Goal: Task Accomplishment & Management: Use online tool/utility

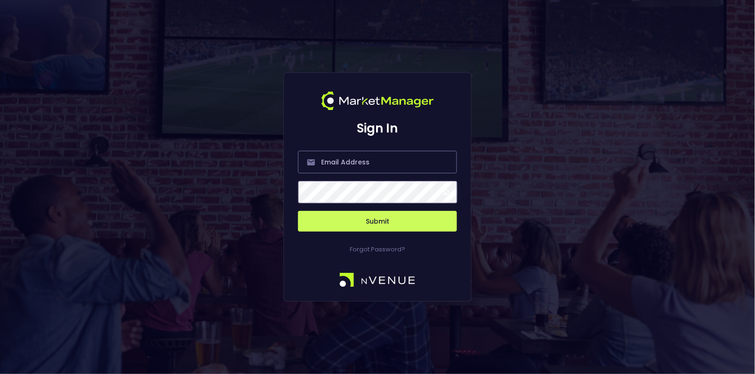
type input "hayden@nvenue.com"
click at [412, 217] on button "Submit" at bounding box center [377, 221] width 159 height 21
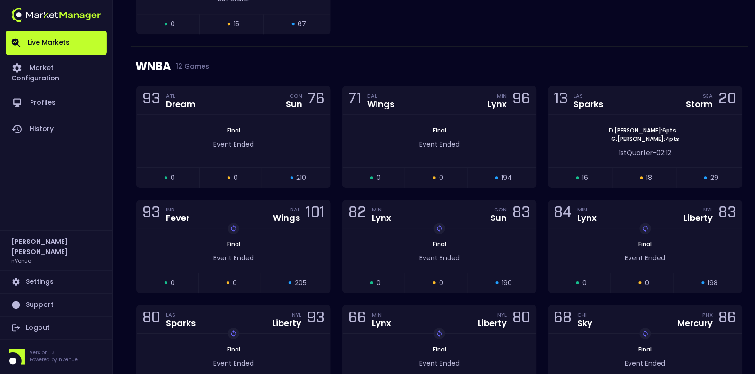
scroll to position [739, 0]
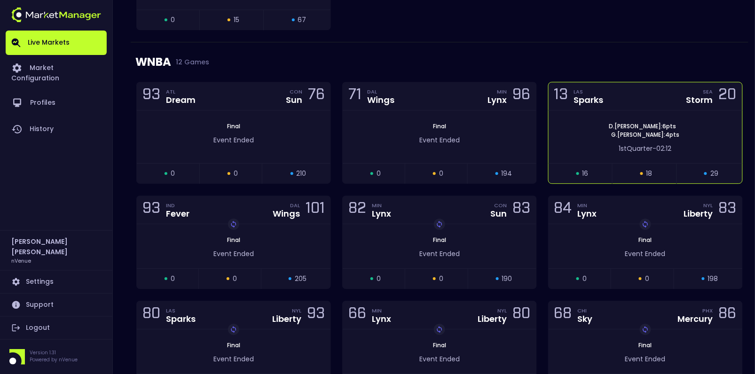
click at [665, 102] on div "13 LAS Sparks SEA Storm 20" at bounding box center [645, 96] width 194 height 28
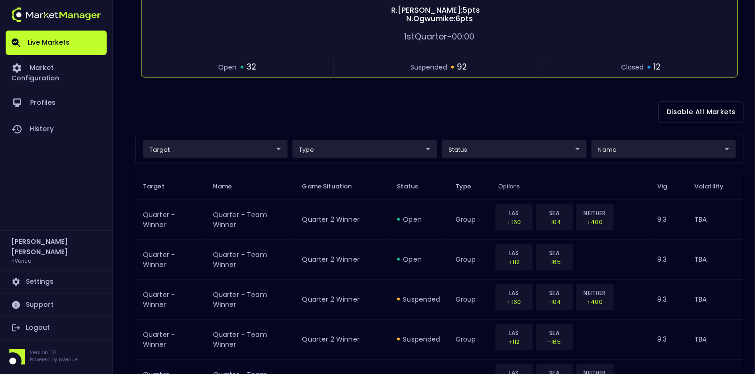
scroll to position [155, 0]
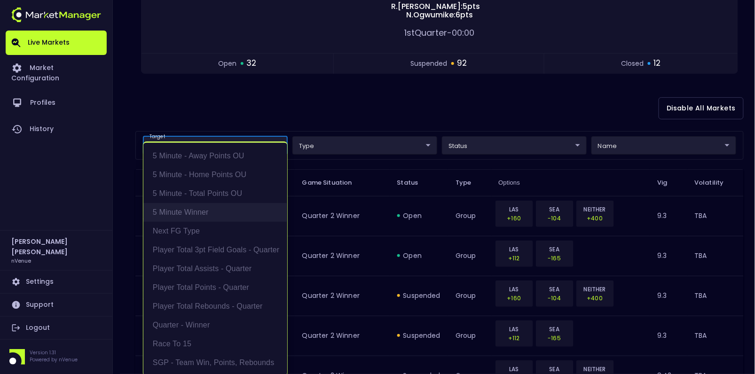
drag, startPoint x: 211, startPoint y: 157, endPoint x: 199, endPoint y: 210, distance: 54.6
click at [199, 210] on ul "5 Minute - Away Points OU 5 Minute - Home Points OU 5 Minute - Total Points OU …" at bounding box center [215, 259] width 144 height 233
click at [199, 210] on li "5 Minute Winner" at bounding box center [215, 212] width 144 height 19
type input "5 Minute Winner"
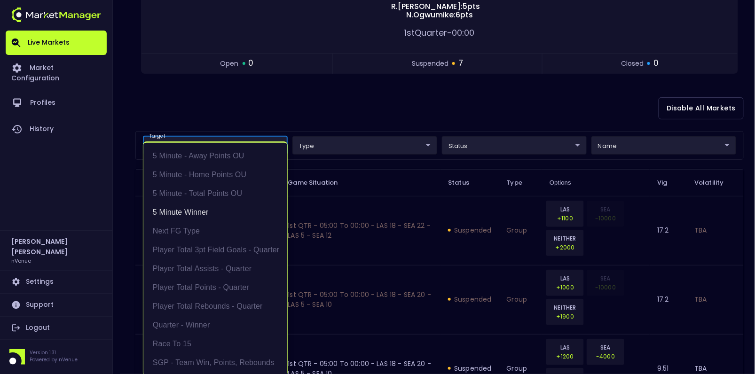
scroll to position [1, 0]
click at [376, 77] on div at bounding box center [377, 187] width 755 height 374
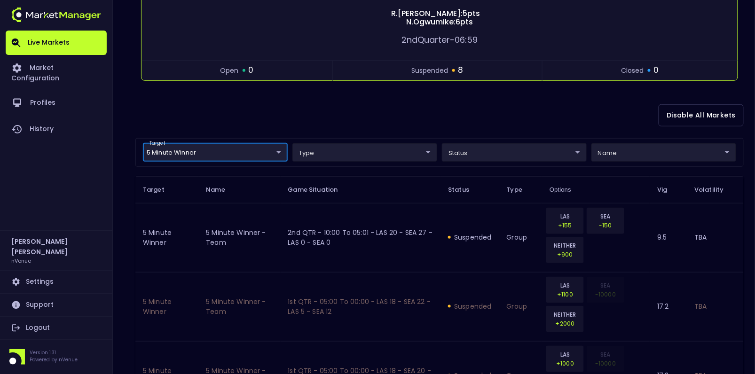
scroll to position [160, 0]
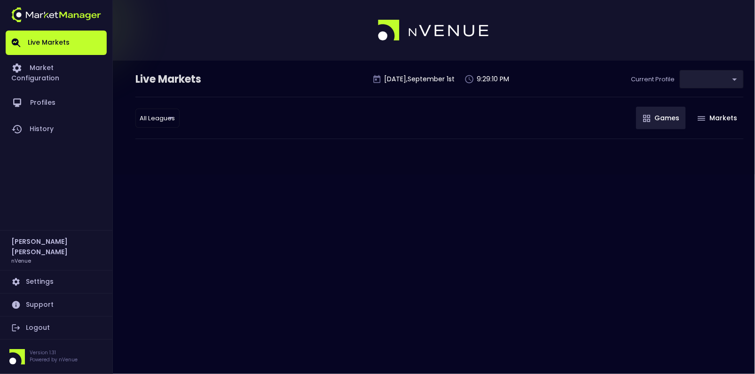
type input "0d810fa5-e353-4d9c-b11d-31f095cae871"
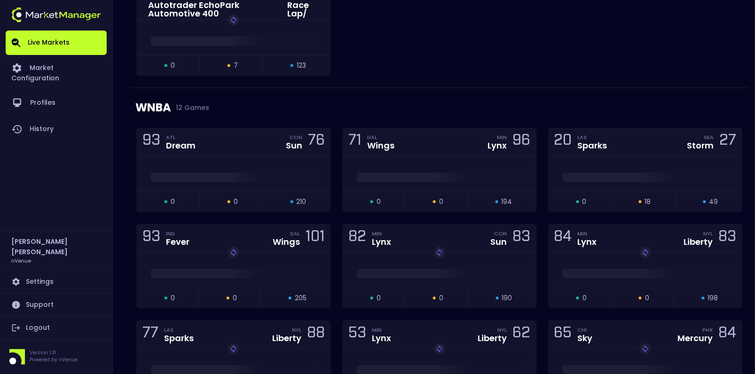
scroll to position [656, 0]
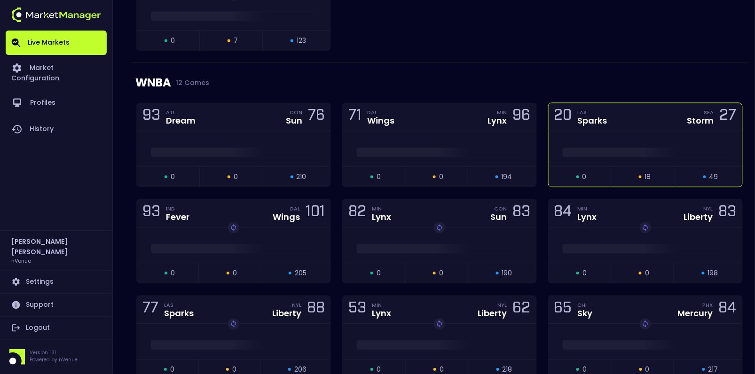
click at [631, 124] on div "20 LAS Sparks SEA Storm 27" at bounding box center [645, 117] width 194 height 28
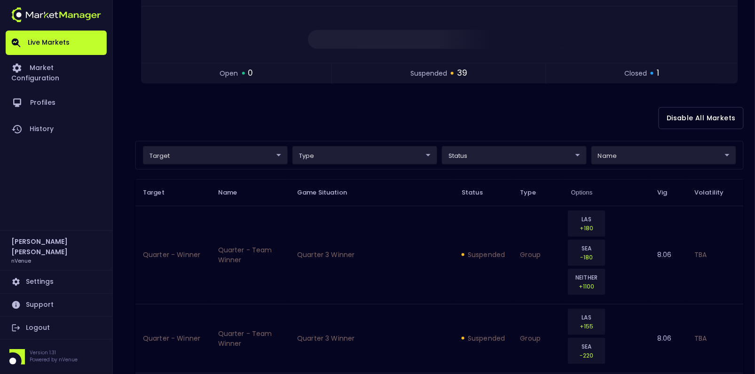
scroll to position [149, 0]
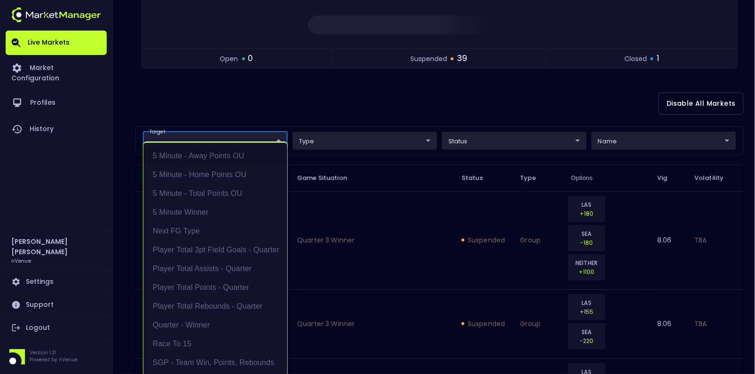
click at [195, 336] on li "Race to 15" at bounding box center [215, 342] width 144 height 19
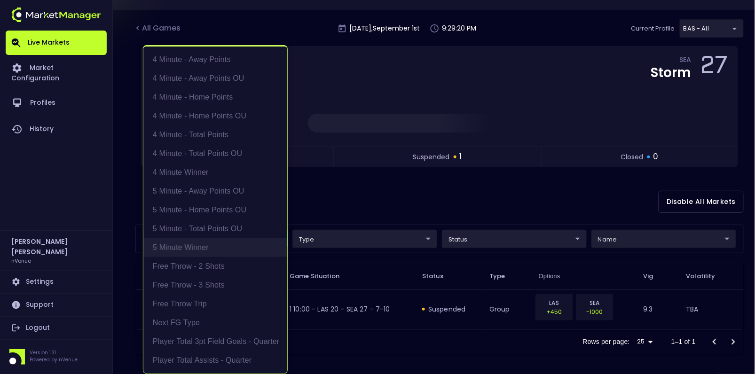
scroll to position [1, 0]
click at [402, 189] on div at bounding box center [377, 187] width 755 height 374
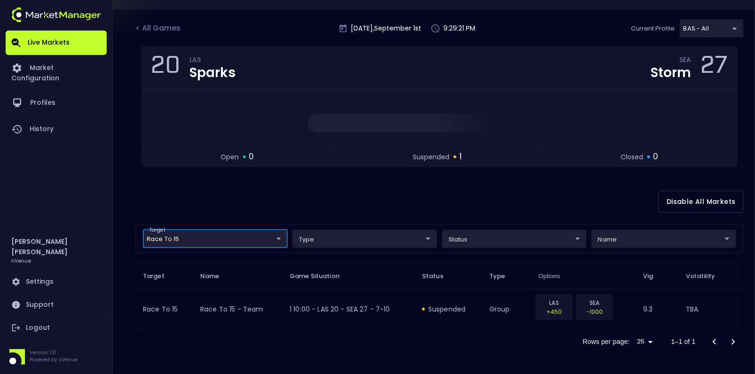
scroll to position [0, 0]
click at [257, 236] on body "Live Markets Market Configuration Profiles History Hayden Martin nVenue Setting…" at bounding box center [377, 163] width 755 height 428
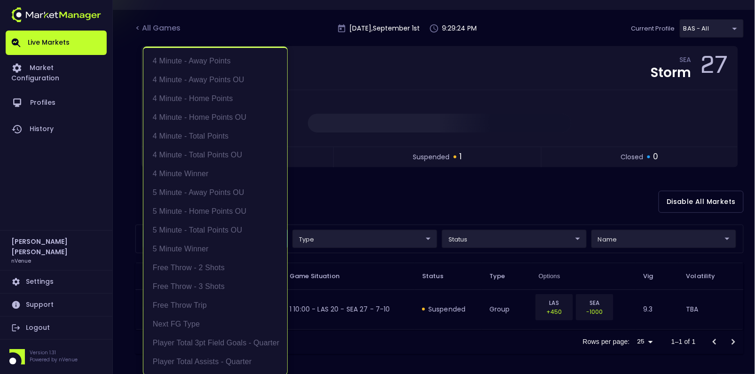
scroll to position [131, 0]
click at [211, 81] on li "5 Minute - Home Points OU" at bounding box center [215, 80] width 144 height 19
type input "Race to 15,5 Minute - Home Points OU"
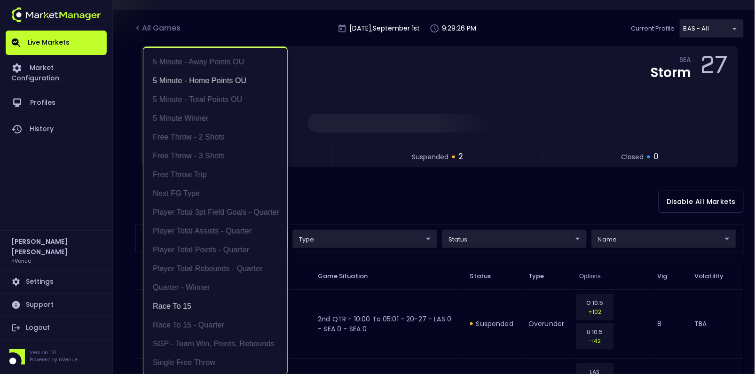
click at [368, 163] on div at bounding box center [377, 187] width 755 height 374
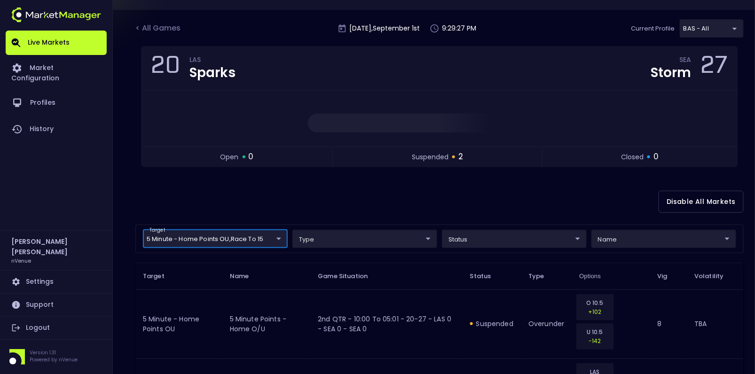
scroll to position [148, 0]
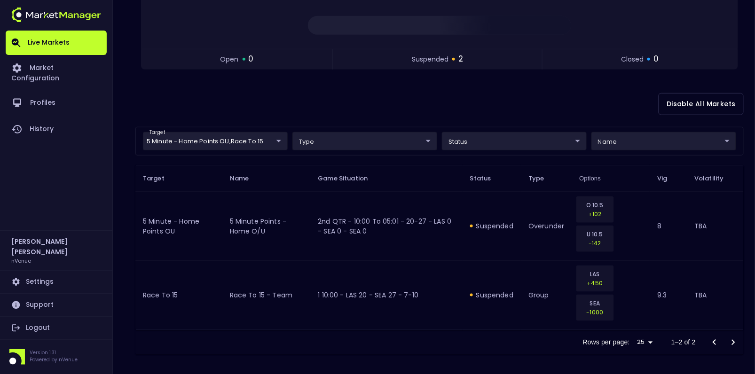
click at [195, 103] on div "Disable All Markets" at bounding box center [439, 104] width 608 height 46
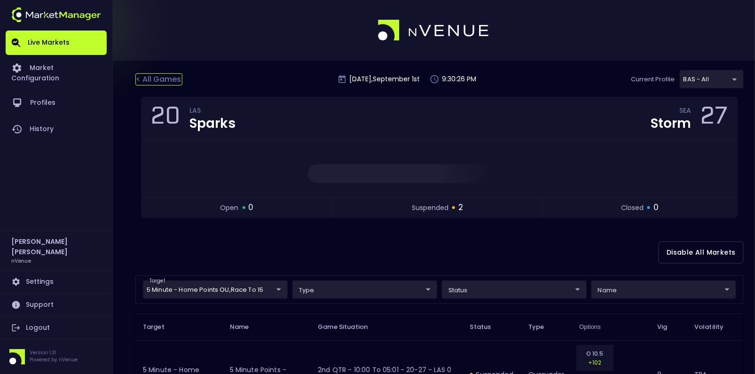
click at [147, 82] on div "< All Games" at bounding box center [158, 79] width 47 height 12
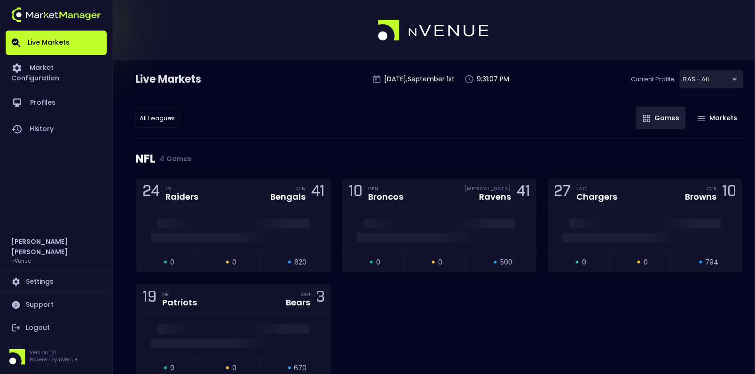
click at [317, 138] on div "All Leagues all leagues ​ Games Markets" at bounding box center [439, 118] width 608 height 42
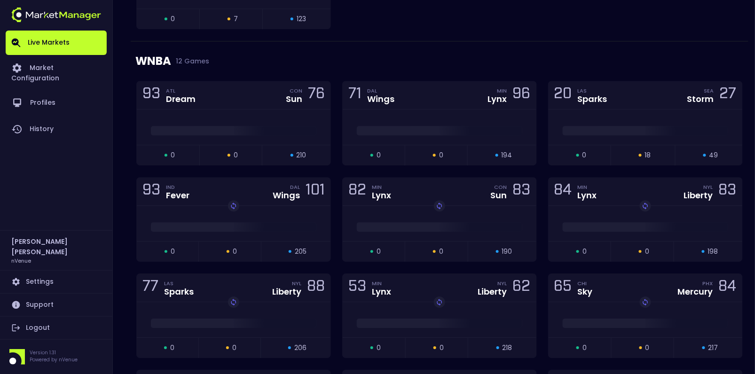
scroll to position [738, 0]
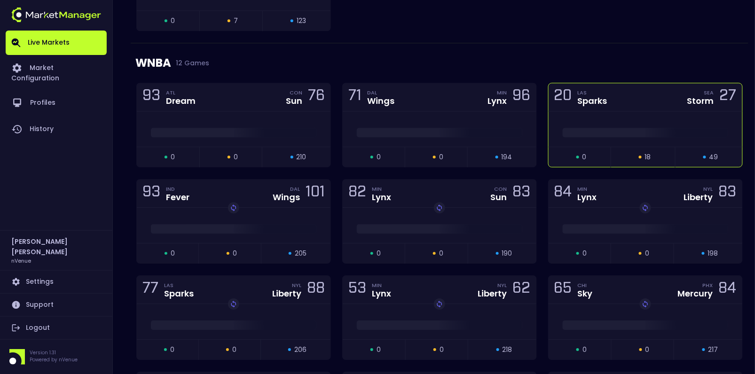
click at [618, 98] on div "20 LAS Sparks SEA Storm 27" at bounding box center [645, 97] width 194 height 28
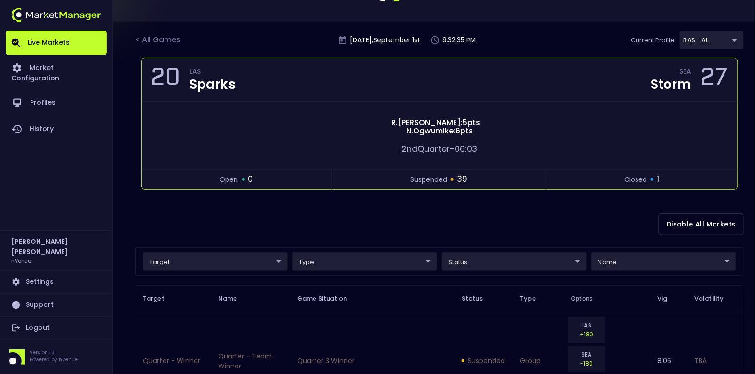
scroll to position [30, 0]
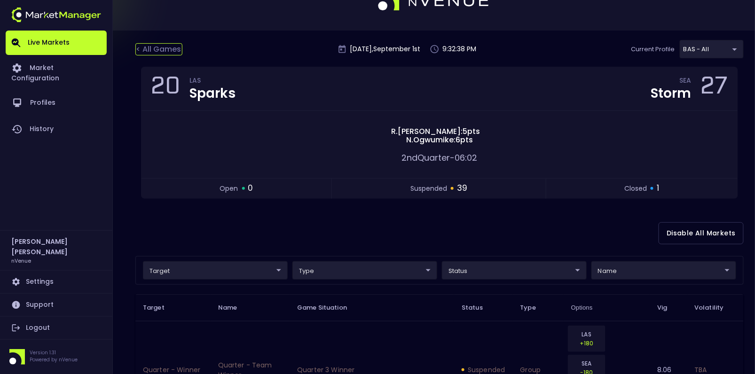
click at [161, 45] on div "< All Games" at bounding box center [158, 49] width 47 height 12
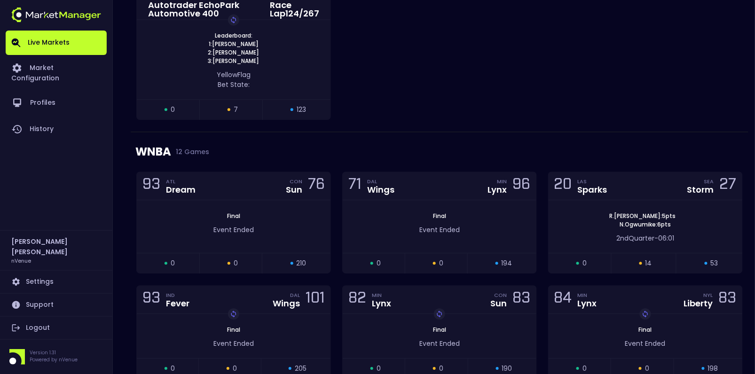
scroll to position [648, 0]
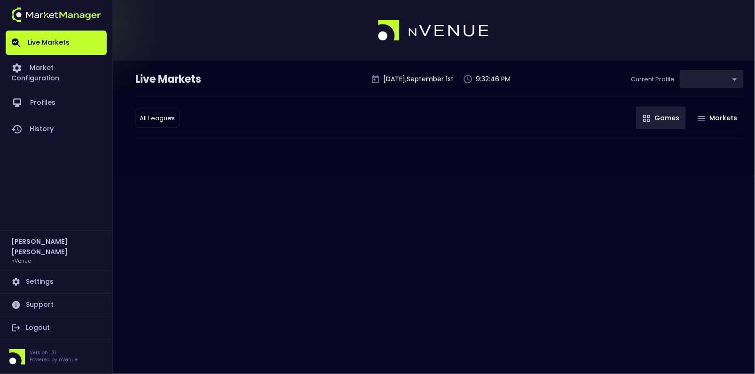
type input "0d810fa5-e353-4d9c-b11d-31f095cae871"
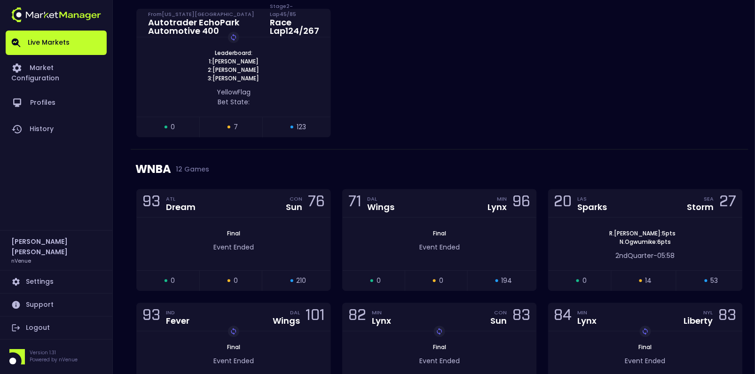
scroll to position [648, 0]
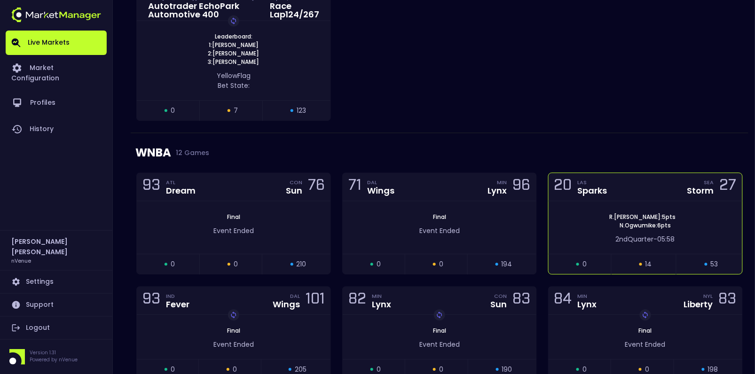
click at [639, 194] on div "20 LAS Sparks SEA Storm 27" at bounding box center [645, 187] width 194 height 28
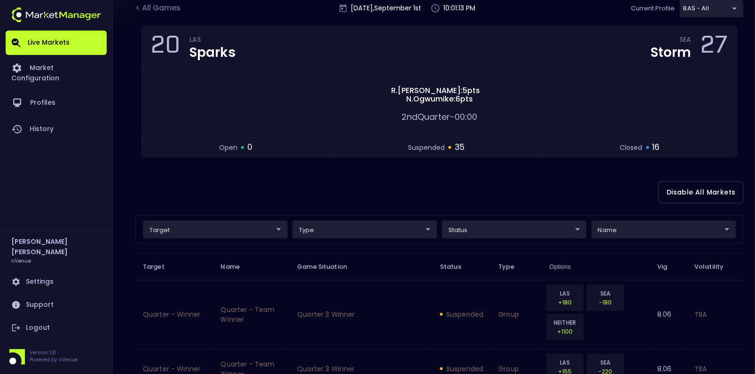
scroll to position [0, 0]
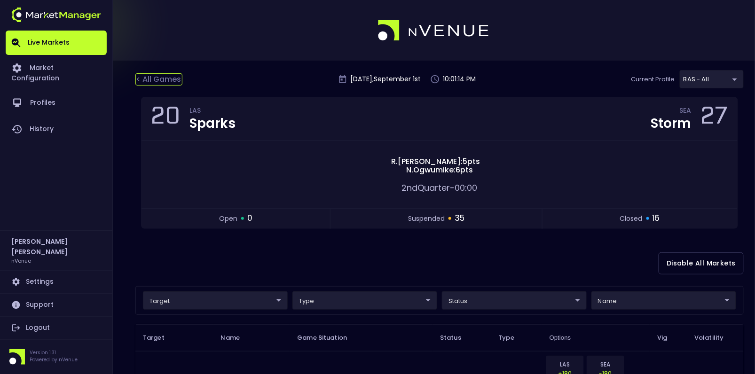
click at [164, 81] on div "< All Games" at bounding box center [158, 79] width 47 height 12
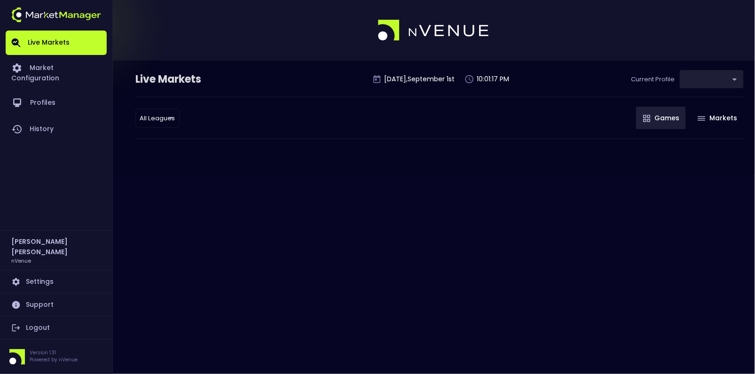
type input "0d810fa5-e353-4d9c-b11d-31f095cae871"
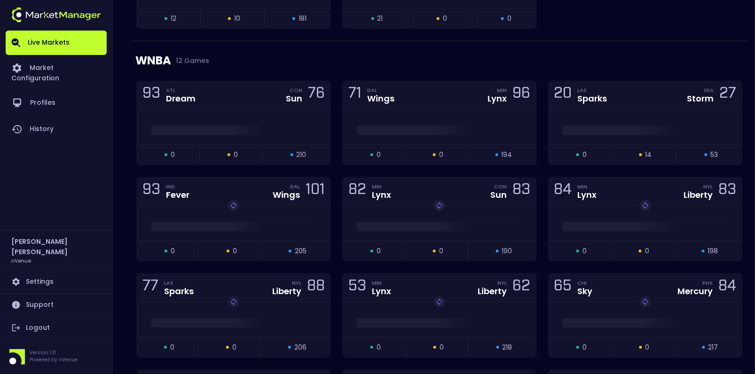
scroll to position [703, 0]
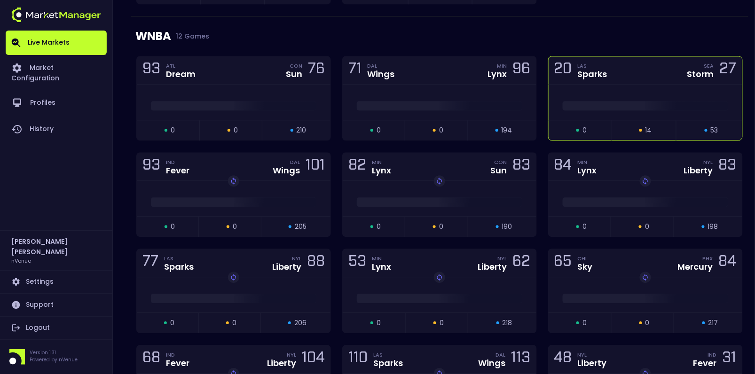
click at [650, 79] on div "20 LAS Sparks SEA Storm 27" at bounding box center [645, 70] width 194 height 28
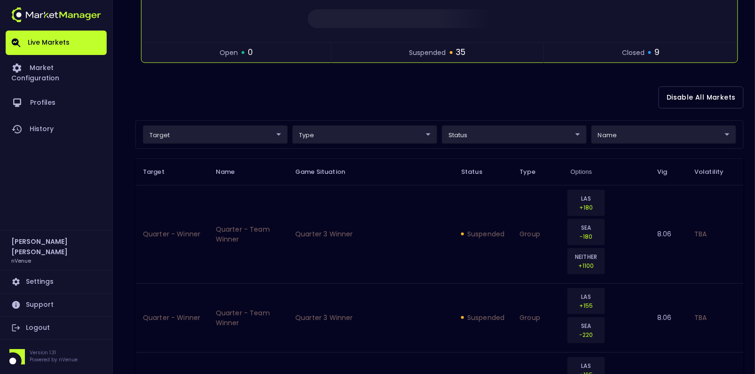
scroll to position [270, 0]
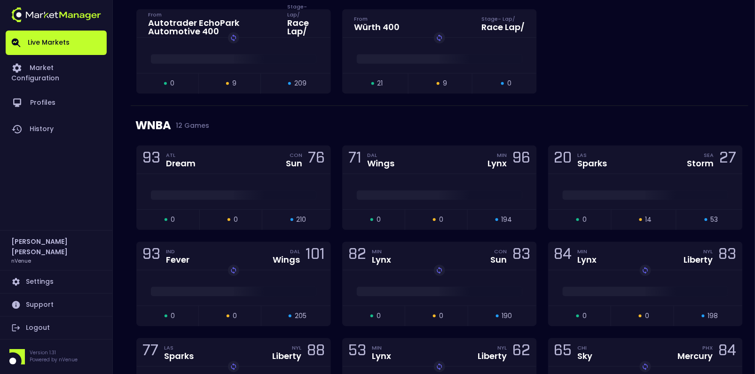
scroll to position [612, 0]
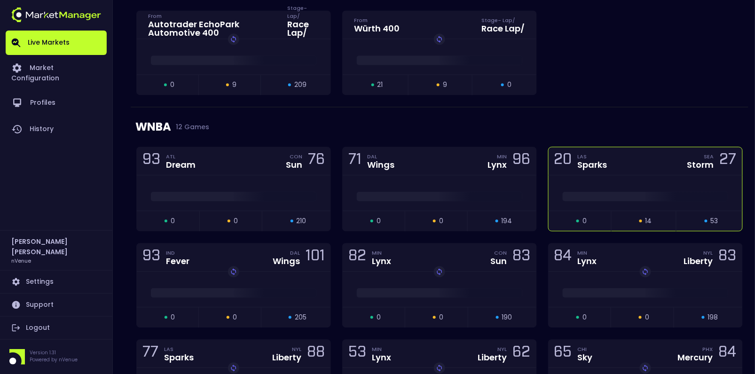
click at [631, 169] on div "20 LAS Sparks SEA Storm 27" at bounding box center [645, 161] width 194 height 28
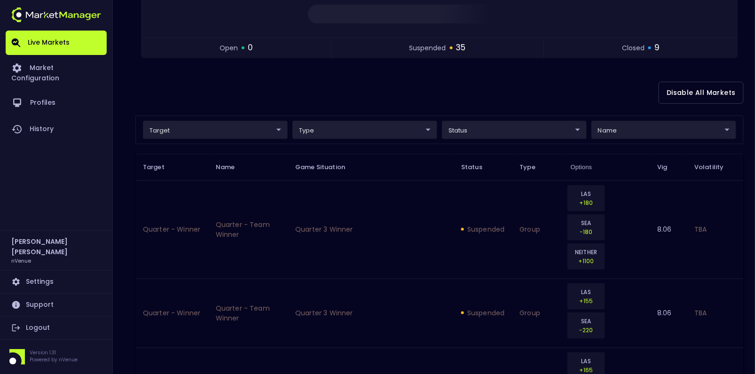
scroll to position [185, 0]
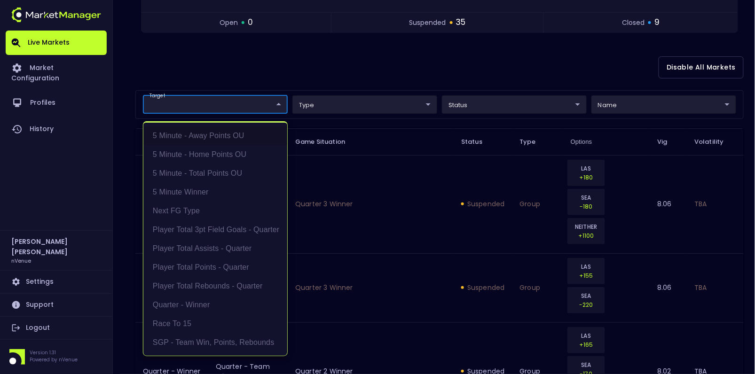
click at [206, 175] on li "5 Minute - Total Points OU" at bounding box center [215, 173] width 144 height 19
type input "5 Minute - Total Points OU"
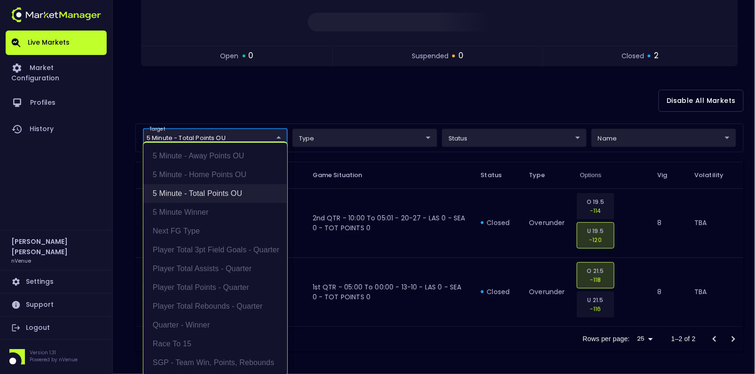
scroll to position [148, 0]
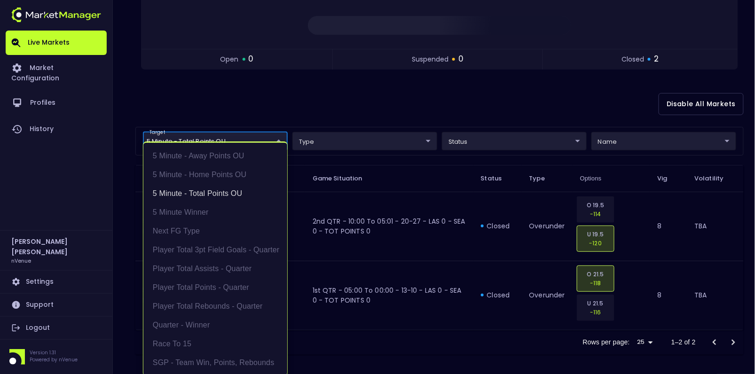
click at [448, 195] on div at bounding box center [377, 187] width 755 height 374
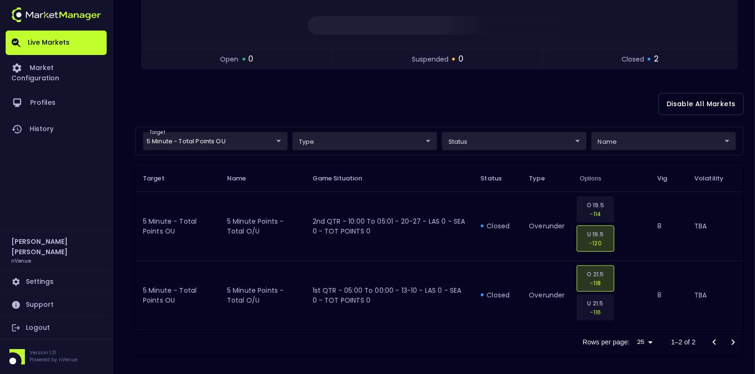
scroll to position [160, 0]
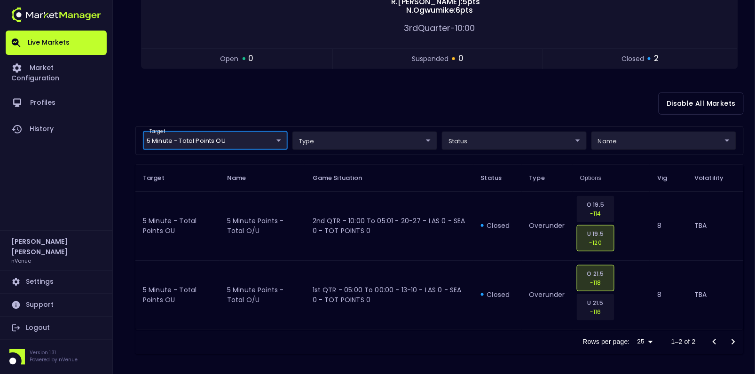
click at [361, 94] on div "Disable All Markets" at bounding box center [439, 104] width 608 height 46
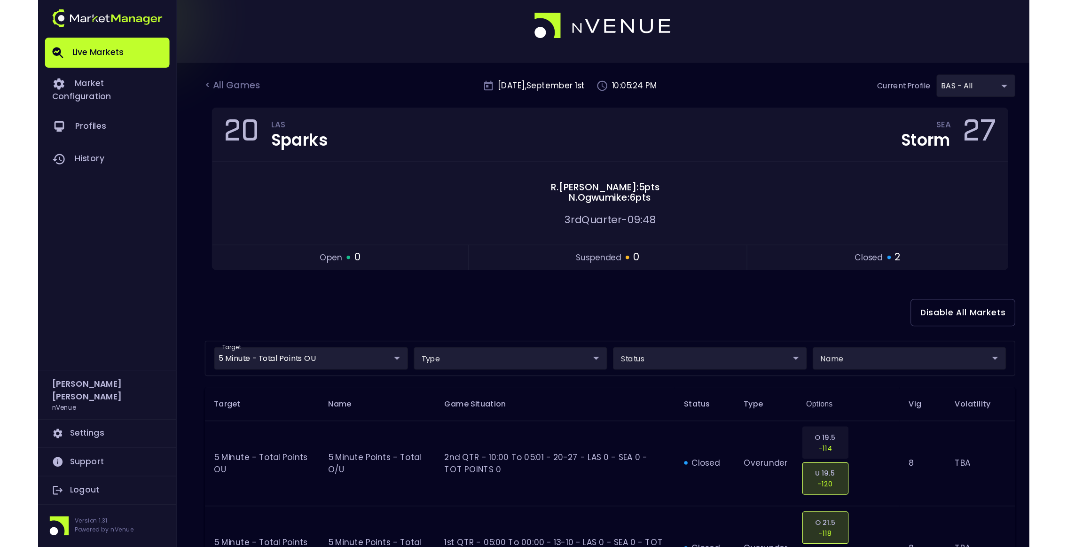
scroll to position [0, 0]
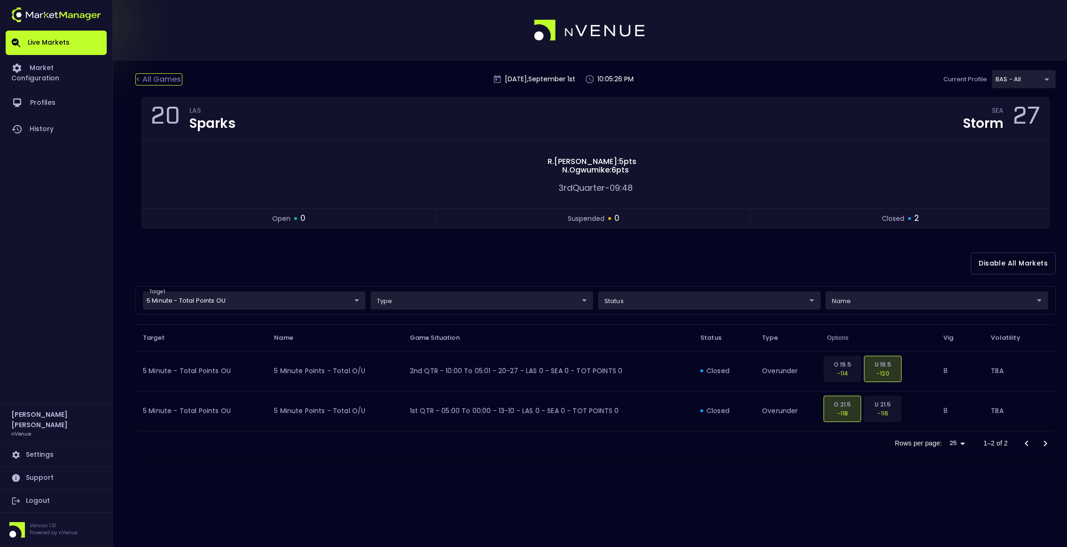
click at [166, 80] on div "< All Games" at bounding box center [158, 79] width 47 height 12
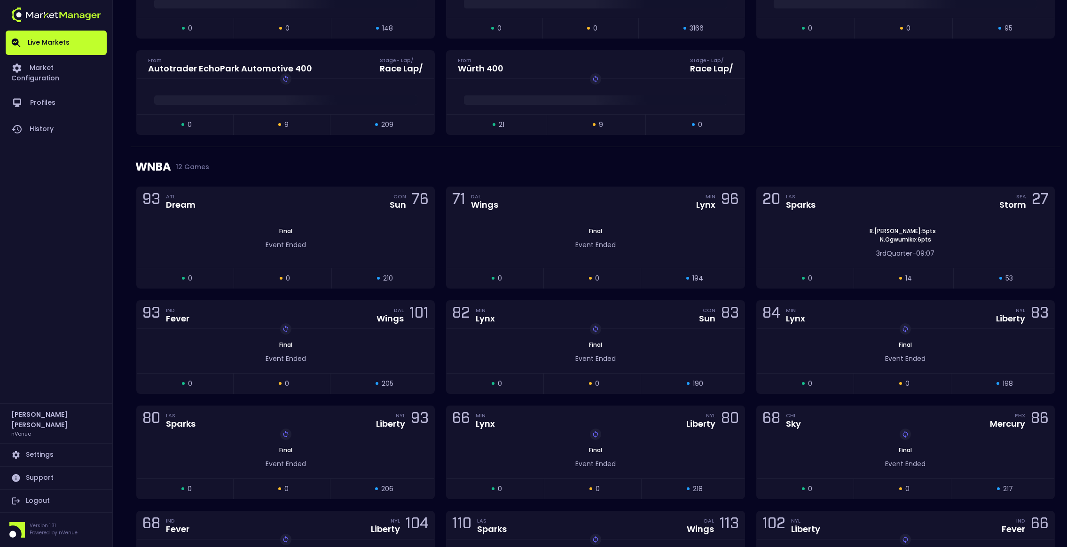
scroll to position [622, 0]
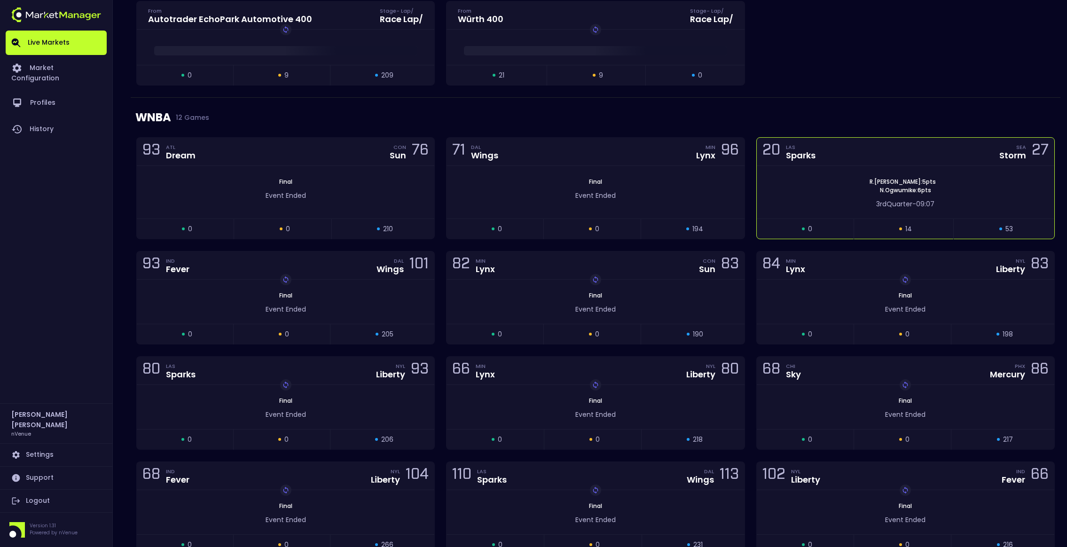
click at [754, 184] on div "[PERSON_NAME] : 5 pts N . Ogwumike : 6 pts" at bounding box center [904, 186] width 297 height 17
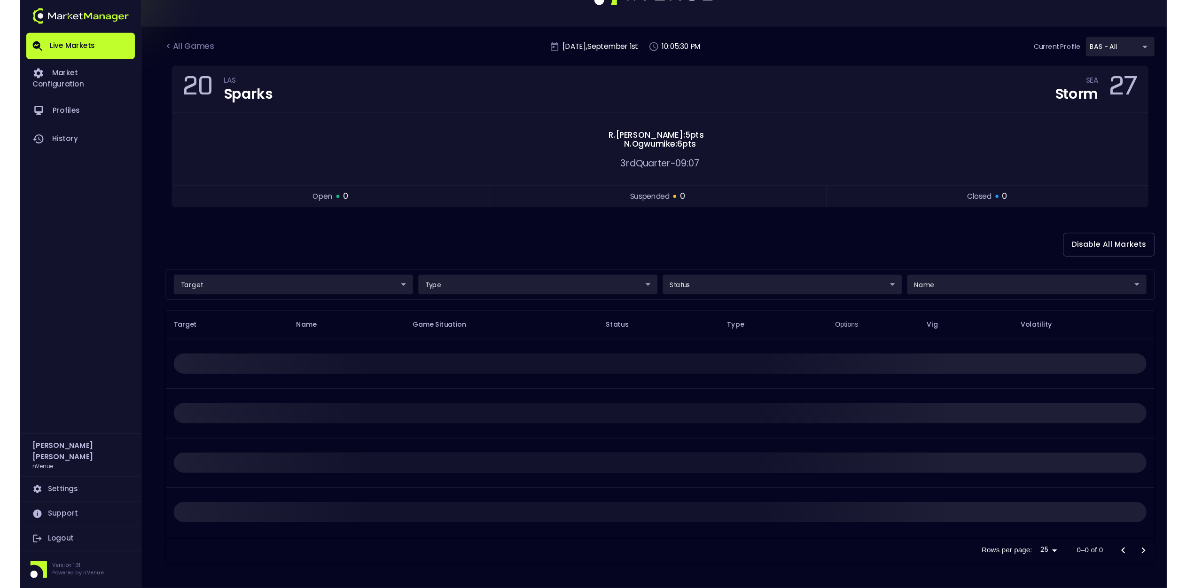
scroll to position [0, 0]
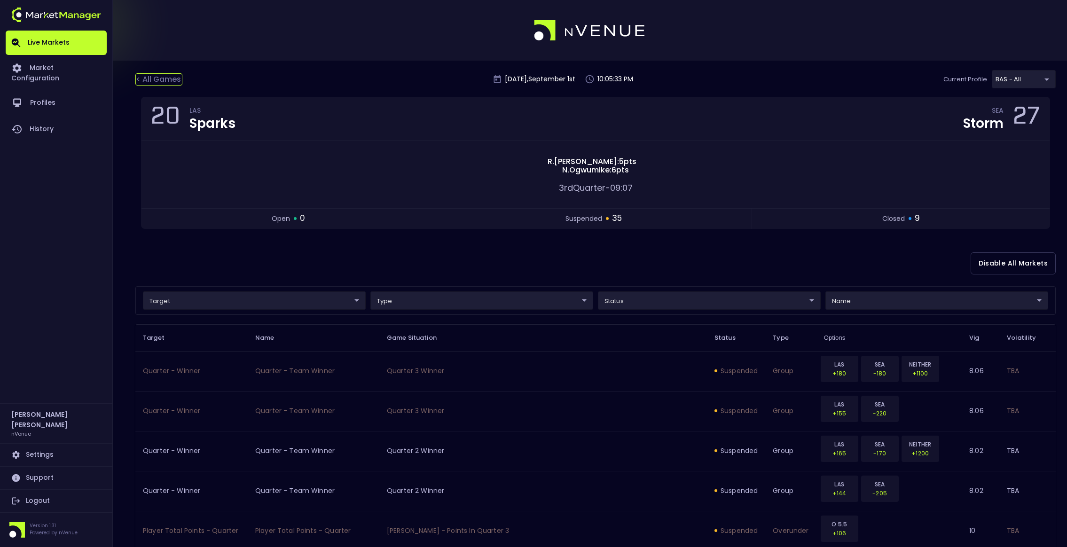
click at [151, 79] on div "< All Games" at bounding box center [158, 79] width 47 height 12
